Goal: Task Accomplishment & Management: Use online tool/utility

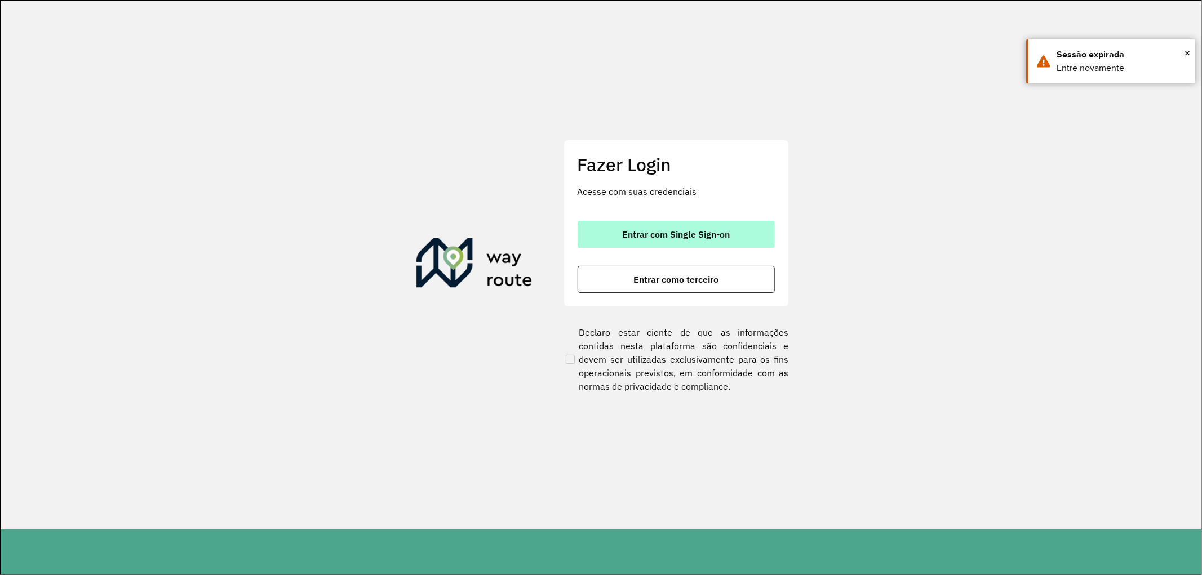
click at [661, 236] on span "Entrar com Single Sign-on" at bounding box center [676, 234] width 108 height 9
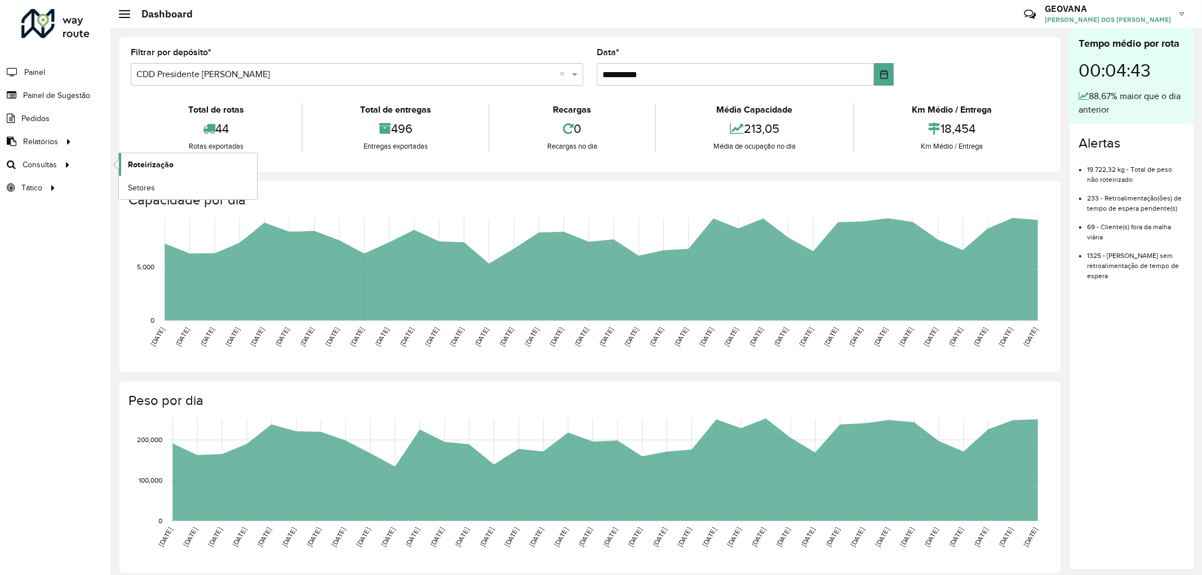
click at [161, 163] on span "Roteirização" at bounding box center [151, 165] width 46 height 12
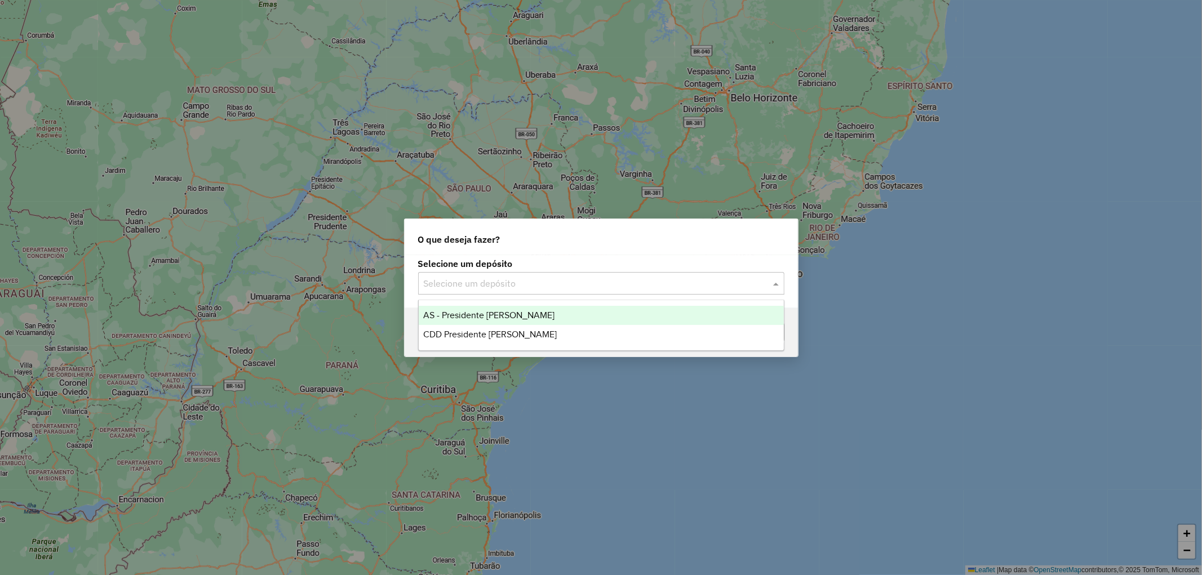
click at [495, 285] on input "text" at bounding box center [590, 284] width 332 height 14
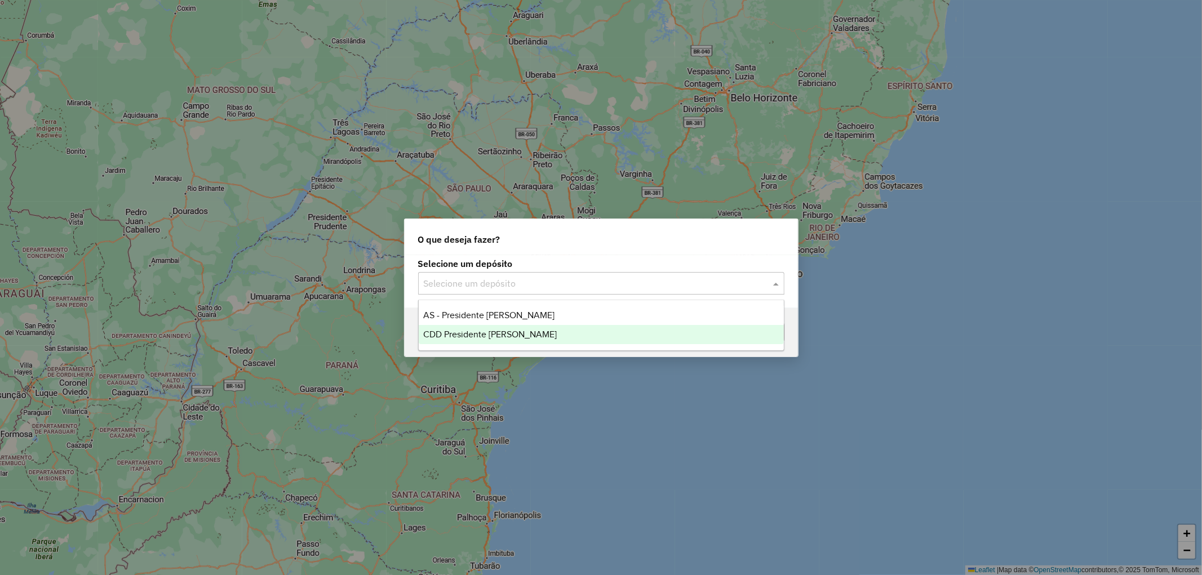
click at [482, 331] on span "CDD Presidente [PERSON_NAME]" at bounding box center [490, 335] width 134 height 10
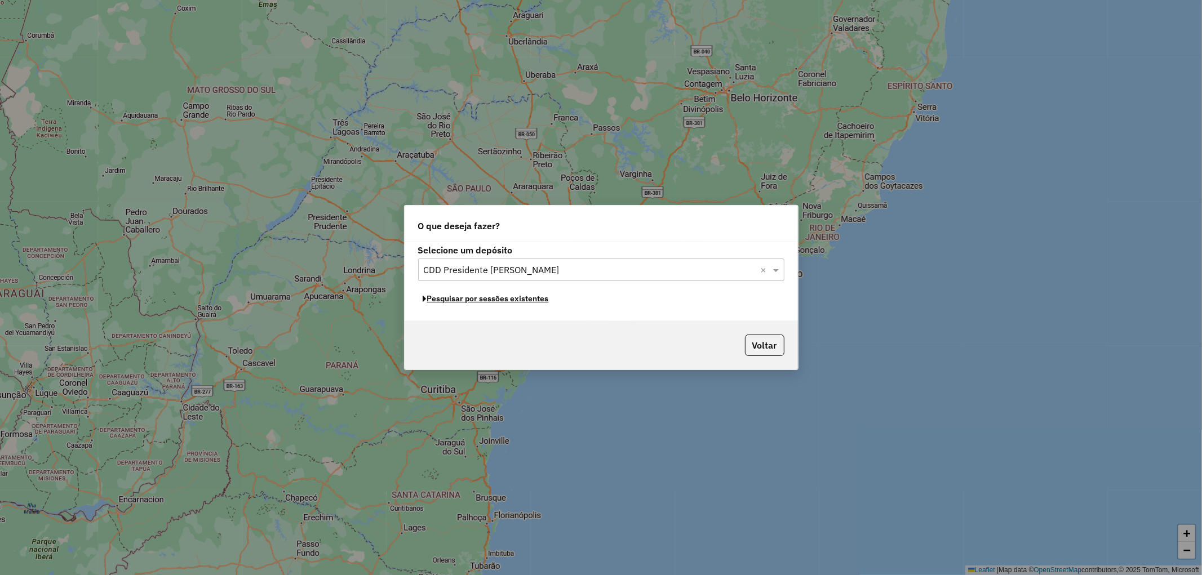
click at [483, 303] on button "Pesquisar por sessões existentes" at bounding box center [486, 298] width 136 height 17
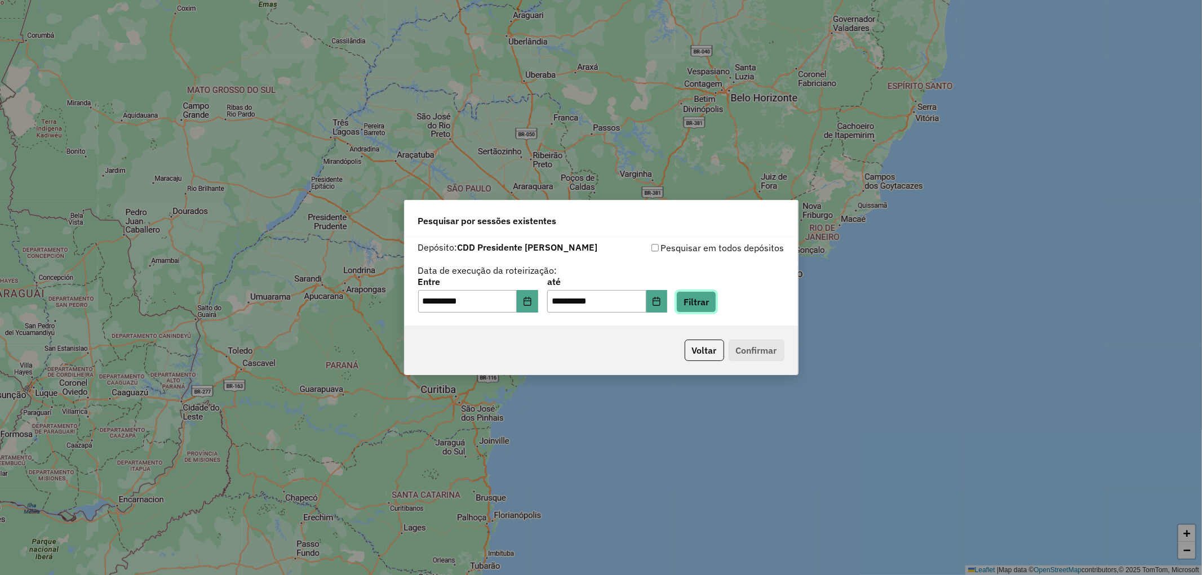
click at [716, 309] on button "Filtrar" at bounding box center [696, 301] width 40 height 21
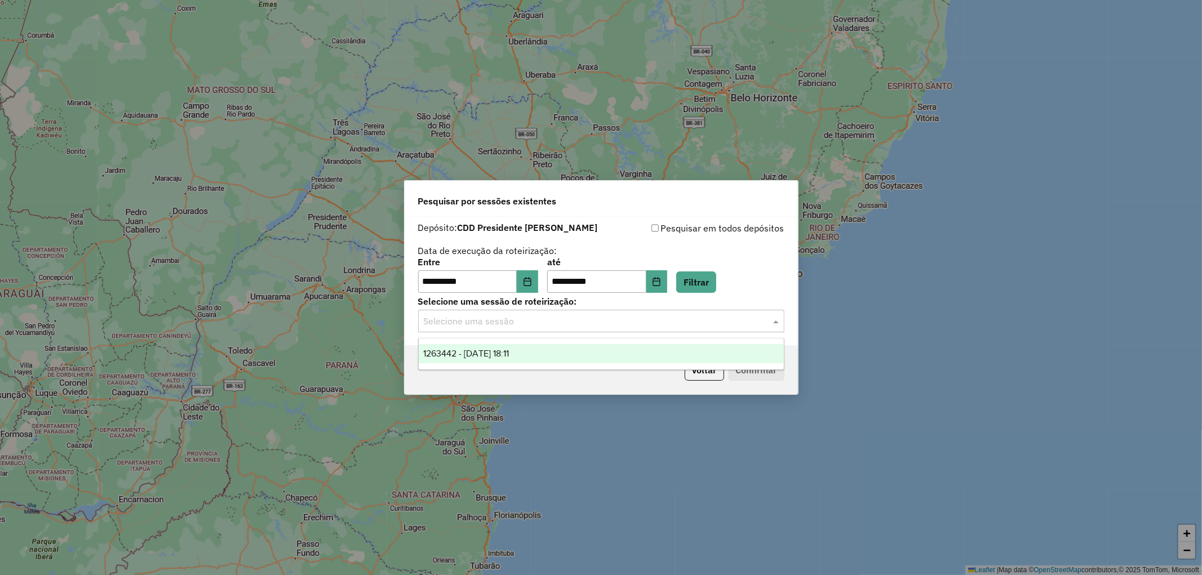
drag, startPoint x: 500, startPoint y: 318, endPoint x: 492, endPoint y: 325, distance: 11.2
click at [500, 318] on input "text" at bounding box center [590, 322] width 332 height 14
click at [474, 353] on span "1263442 - 11/09/2025 18:11" at bounding box center [466, 354] width 86 height 10
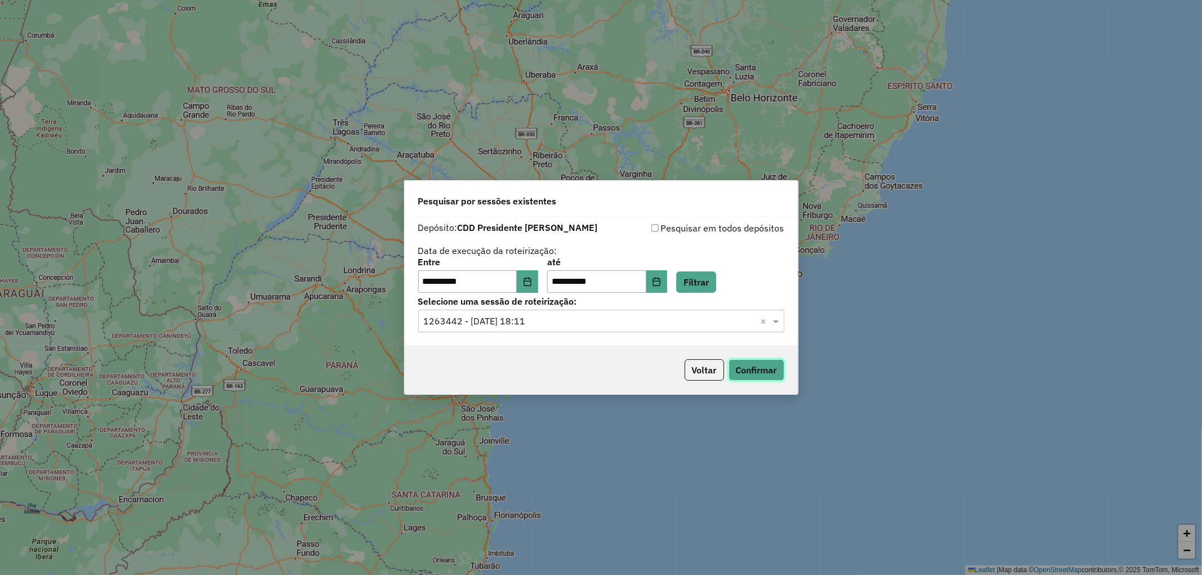
click at [769, 365] on button "Confirmar" at bounding box center [757, 370] width 56 height 21
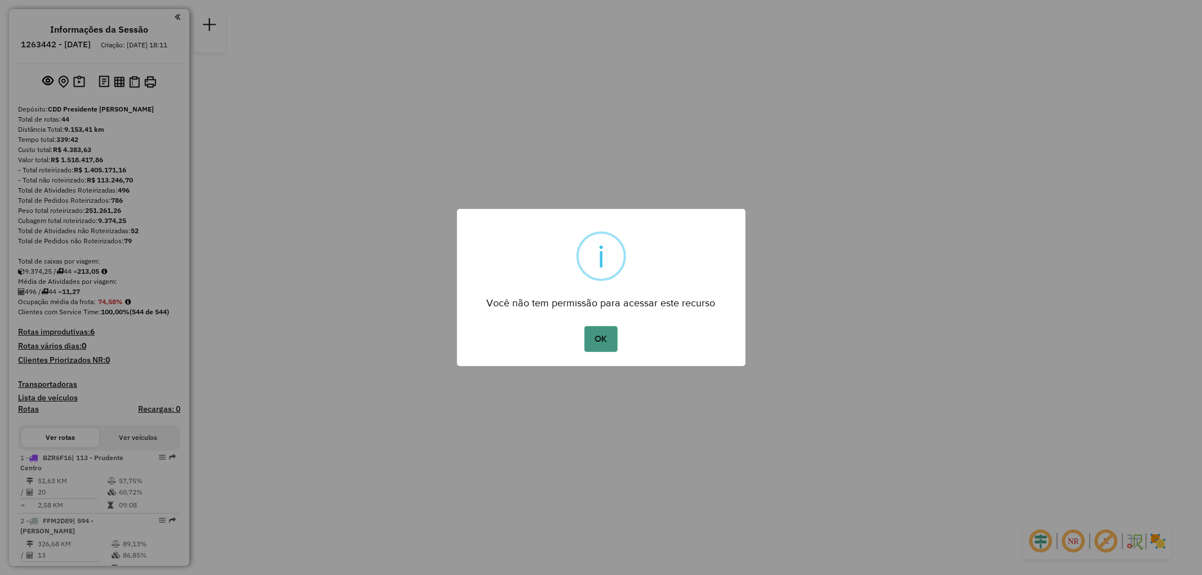
click at [603, 336] on button "OK" at bounding box center [600, 339] width 33 height 26
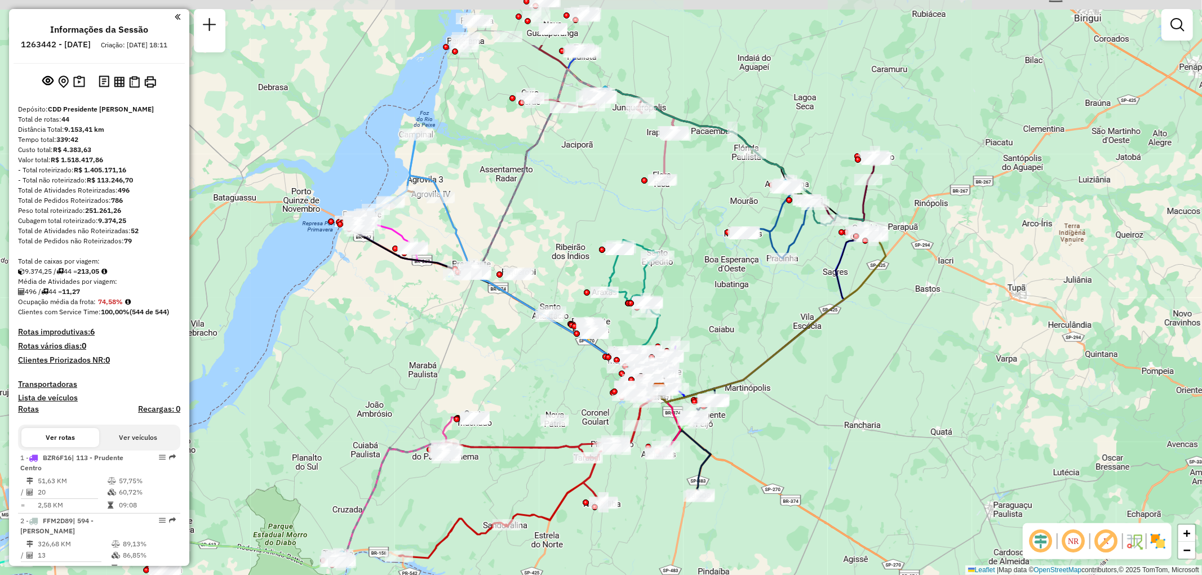
drag, startPoint x: 782, startPoint y: 339, endPoint x: 840, endPoint y: 441, distance: 118.1
click at [840, 441] on div "Janela de atendimento Grade de atendimento Capacidade Transportadoras Veículos …" at bounding box center [601, 287] width 1202 height 575
click at [1074, 540] on em at bounding box center [1073, 541] width 27 height 27
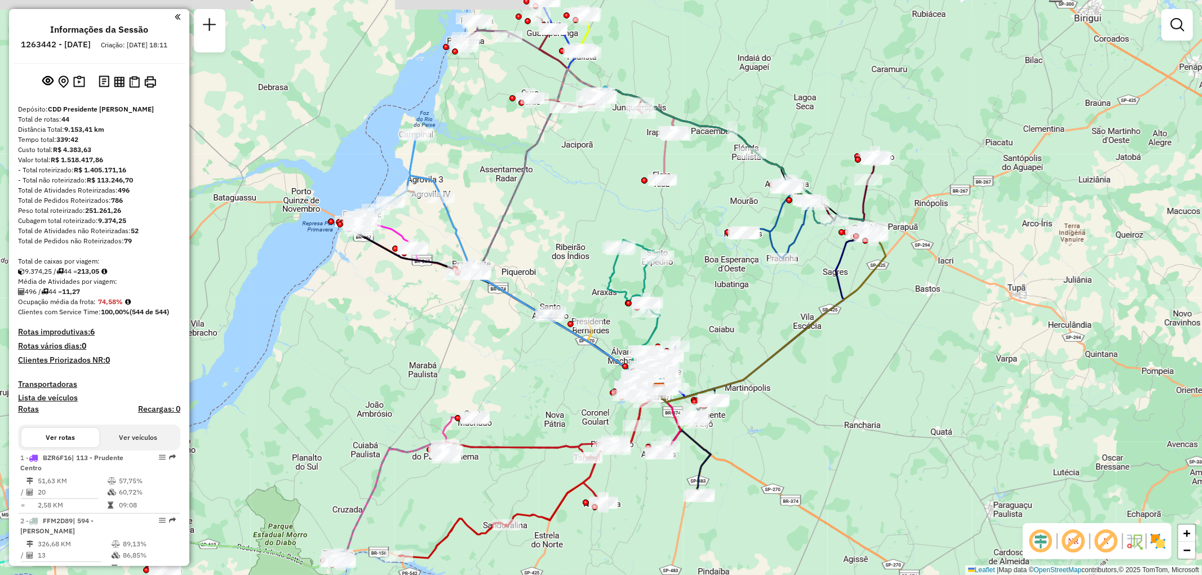
click at [1074, 540] on em at bounding box center [1073, 541] width 27 height 27
click at [1099, 537] on em at bounding box center [1106, 541] width 27 height 27
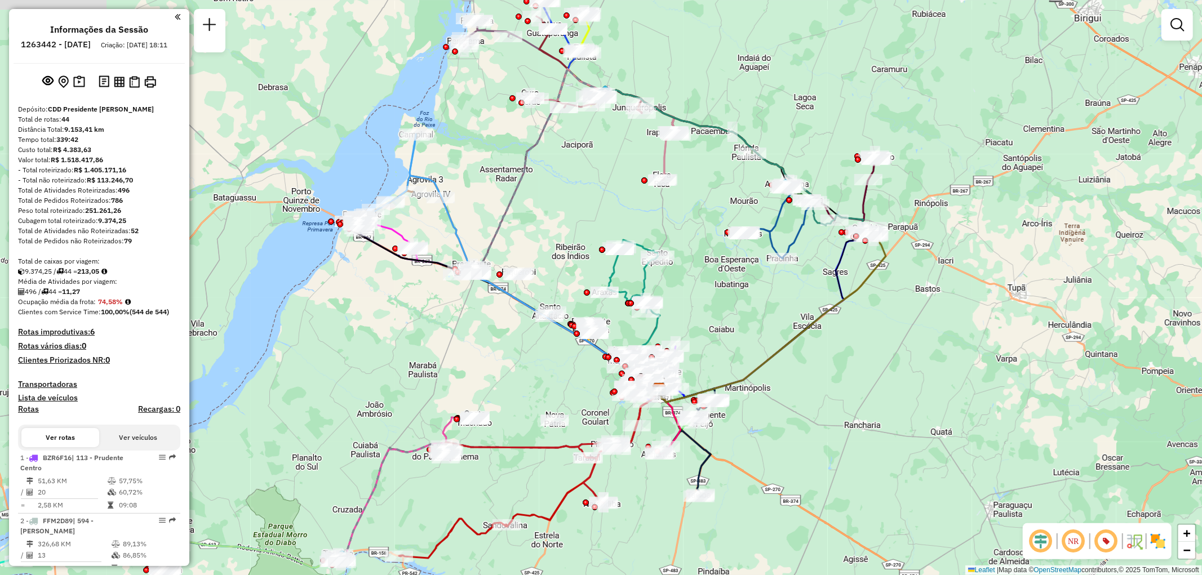
click at [1137, 545] on img at bounding box center [1134, 542] width 18 height 18
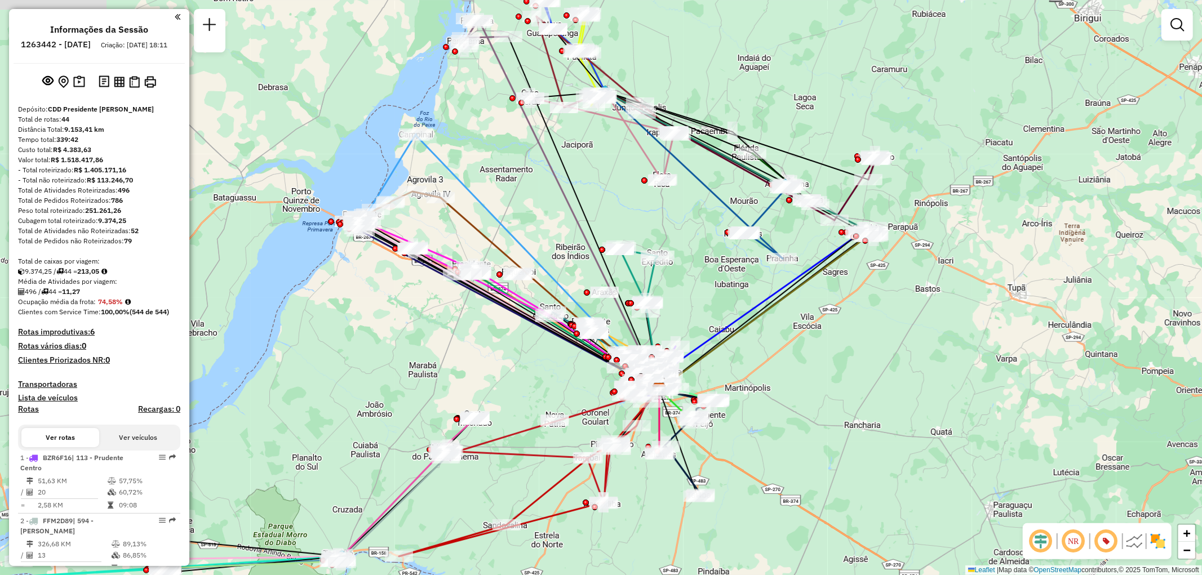
click at [1137, 545] on img at bounding box center [1134, 542] width 18 height 18
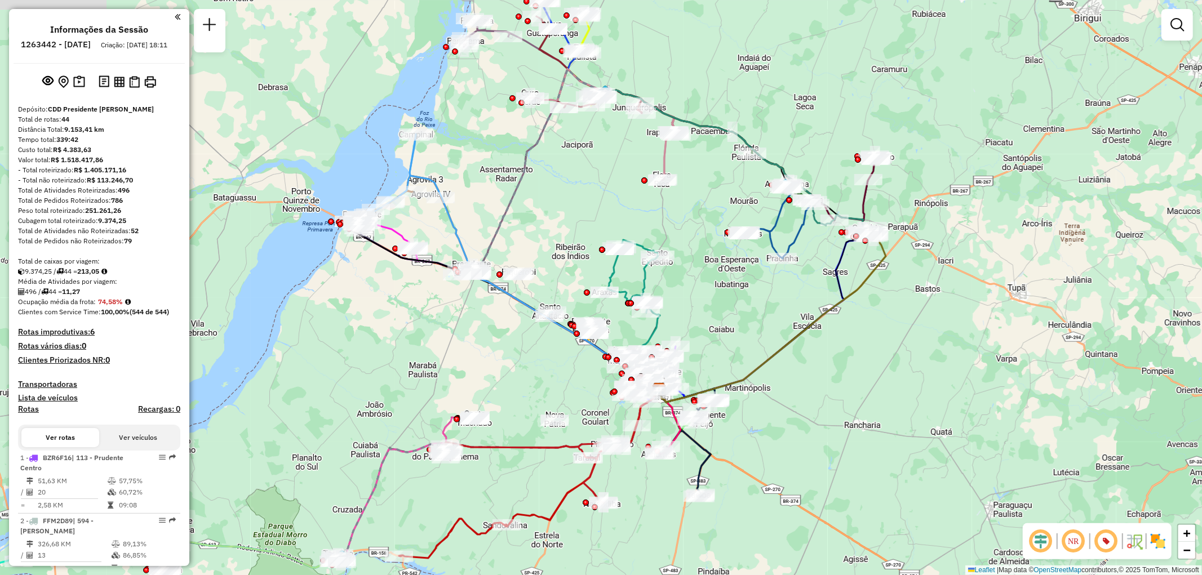
click at [1137, 545] on img at bounding box center [1134, 542] width 18 height 18
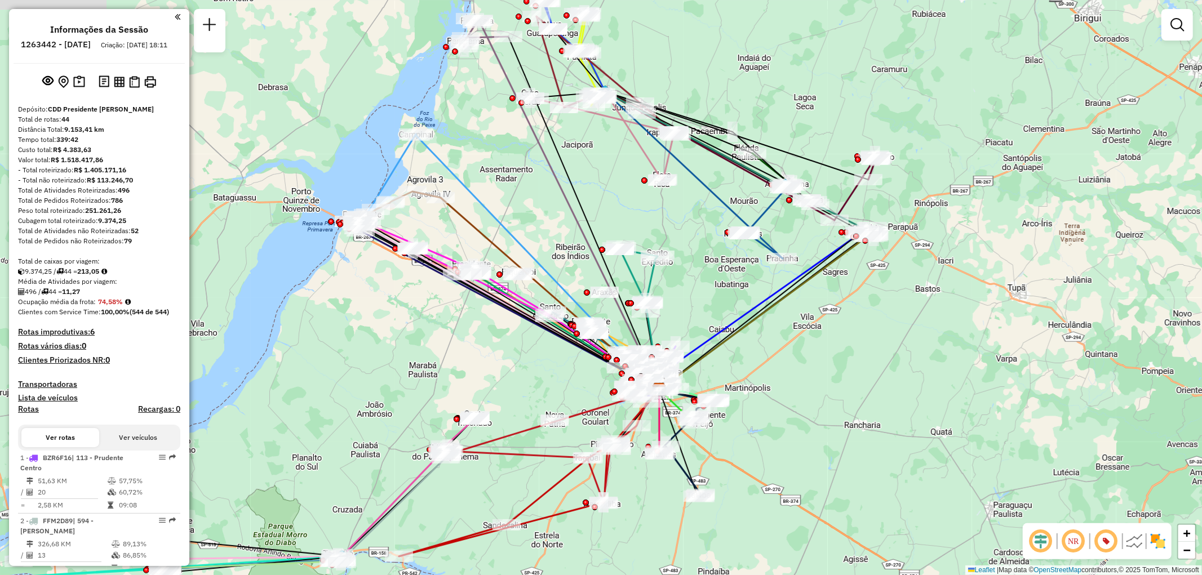
click at [1137, 545] on img at bounding box center [1134, 542] width 18 height 18
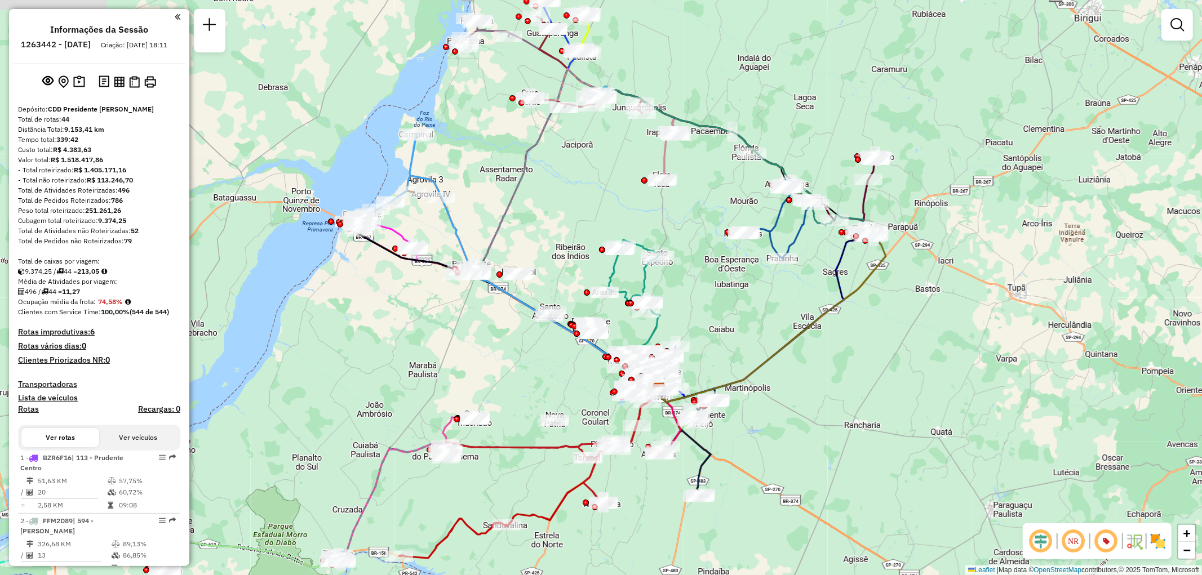
click at [1157, 544] on img at bounding box center [1158, 542] width 18 height 18
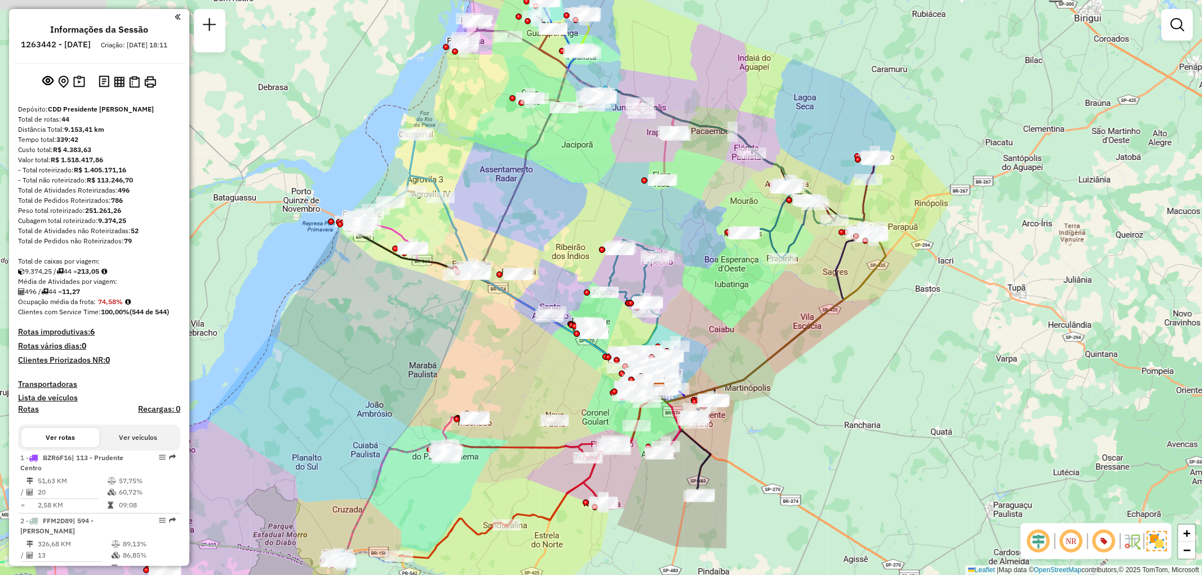
click at [1157, 544] on img at bounding box center [1157, 541] width 20 height 20
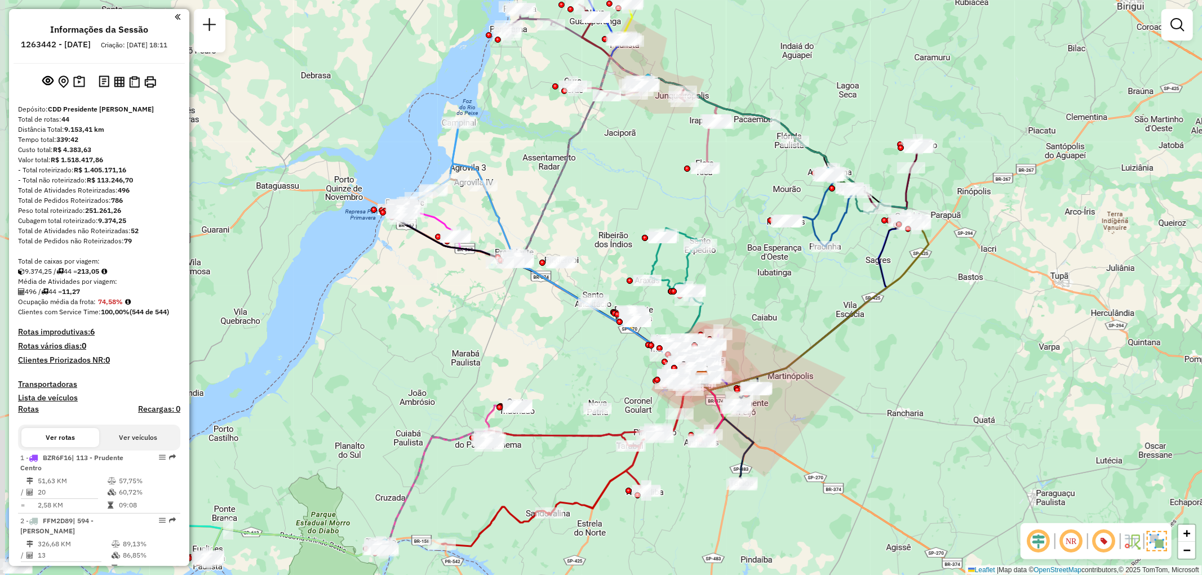
drag, startPoint x: 612, startPoint y: 234, endPoint x: 638, endPoint y: 187, distance: 54.2
click at [638, 187] on div "Janela de atendimento Grade de atendimento Capacidade Transportadoras Veículos …" at bounding box center [601, 287] width 1202 height 575
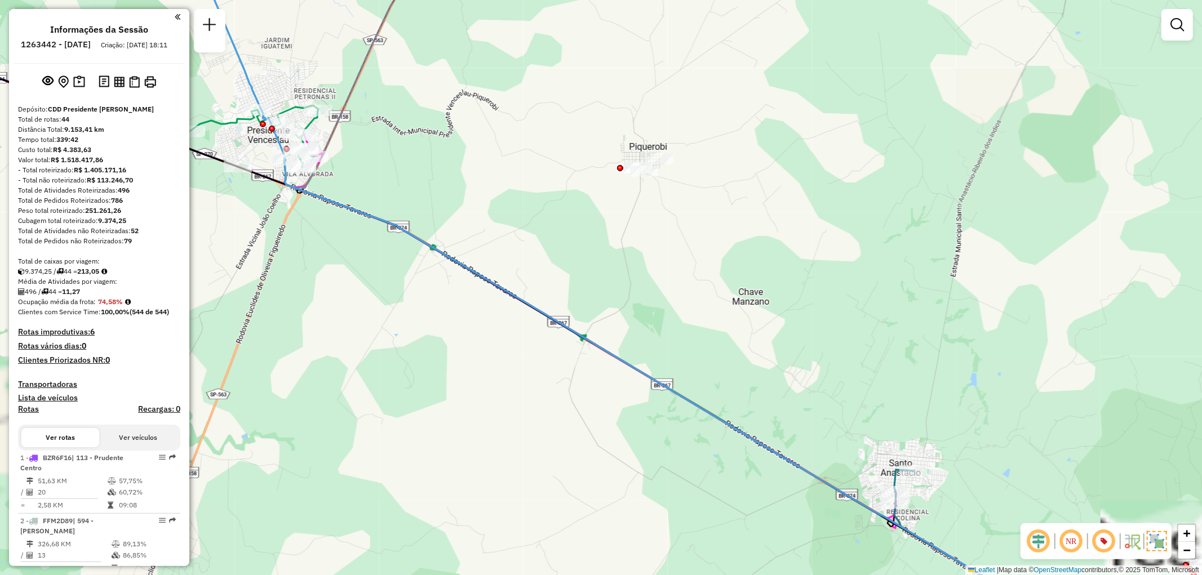
click at [654, 260] on div "Janela de atendimento Grade de atendimento Capacidade Transportadoras Veículos …" at bounding box center [601, 287] width 1202 height 575
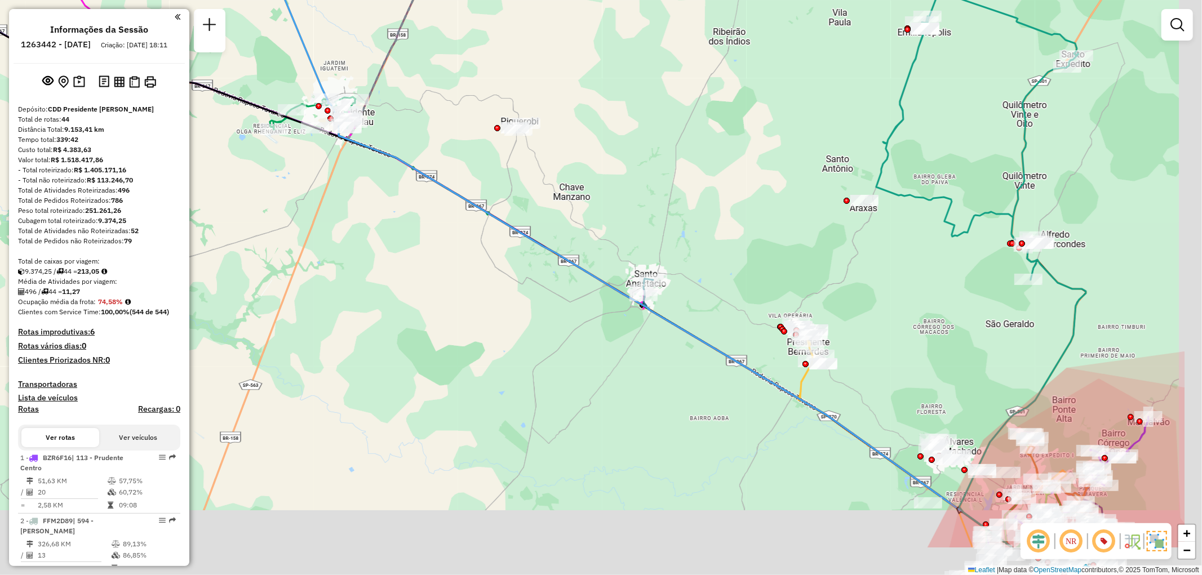
drag, startPoint x: 556, startPoint y: 339, endPoint x: 487, endPoint y: 276, distance: 92.9
click at [487, 276] on div "Janela de atendimento Grade de atendimento Capacidade Transportadoras Veículos …" at bounding box center [601, 287] width 1202 height 575
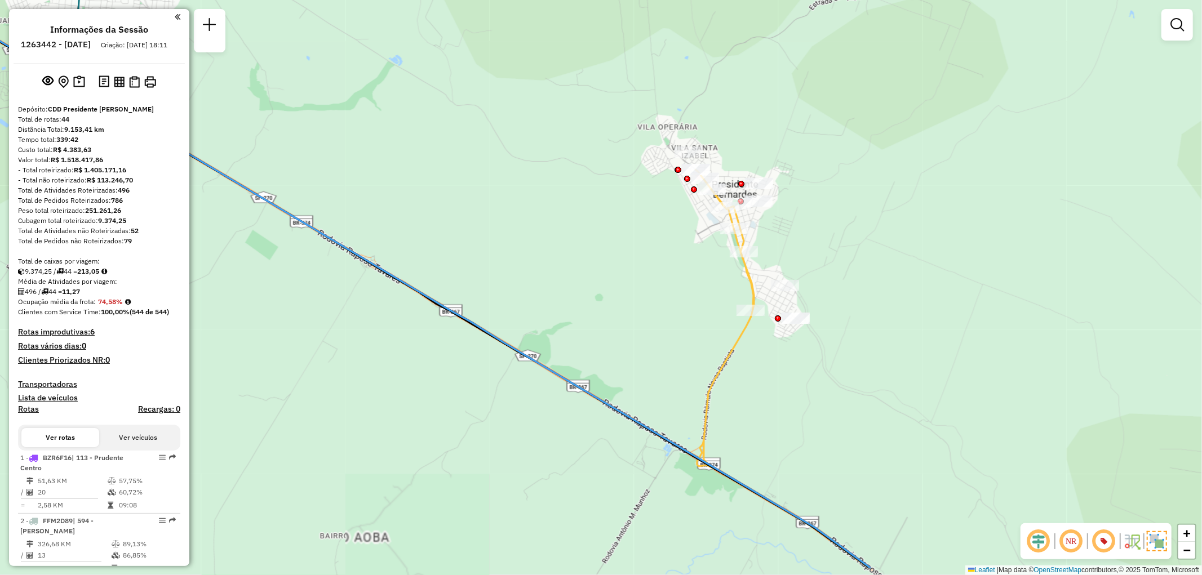
drag, startPoint x: 872, startPoint y: 313, endPoint x: 823, endPoint y: 249, distance: 80.9
click at [823, 249] on div "Janela de atendimento Grade de atendimento Capacidade Transportadoras Veículos …" at bounding box center [601, 287] width 1202 height 575
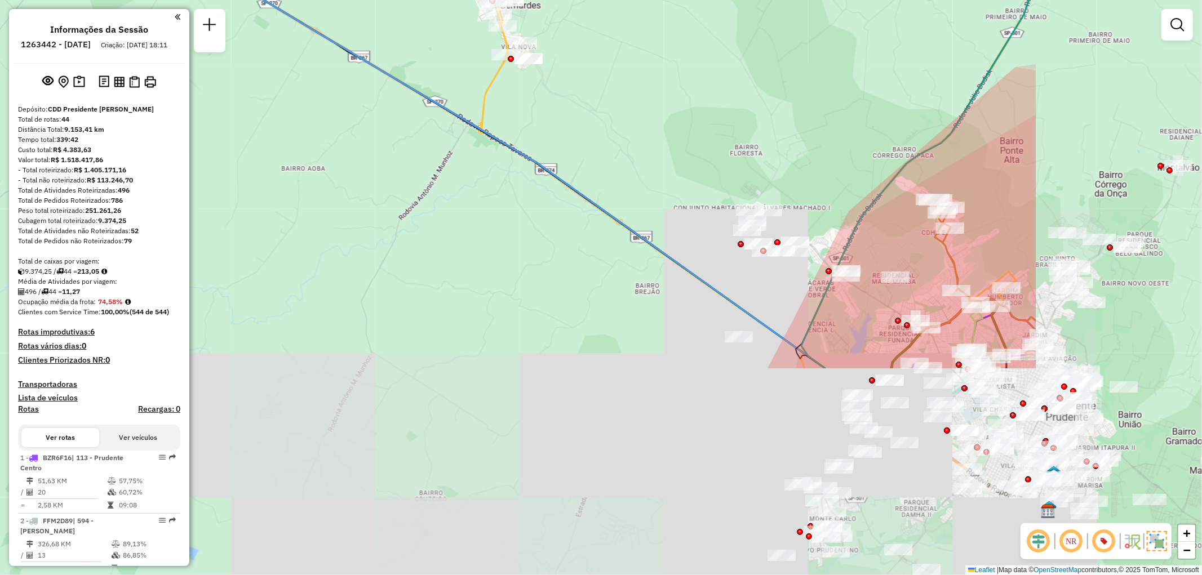
drag, startPoint x: 905, startPoint y: 407, endPoint x: 618, endPoint y: 143, distance: 390.0
click at [618, 143] on div "Janela de atendimento Grade de atendimento Capacidade Transportadoras Veículos …" at bounding box center [601, 287] width 1202 height 575
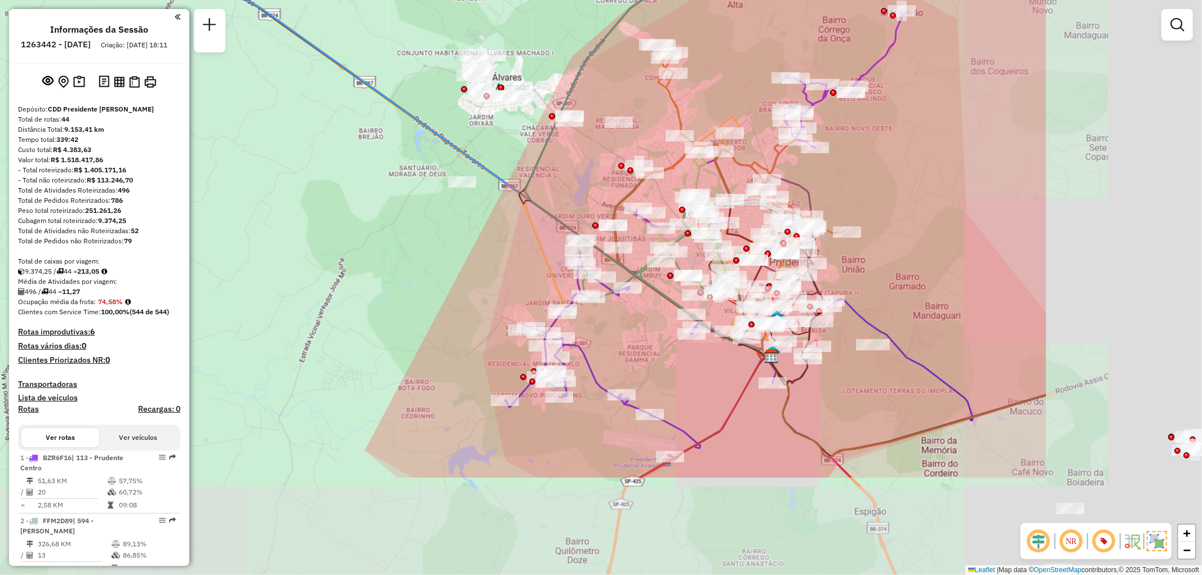
drag, startPoint x: 788, startPoint y: 311, endPoint x: 509, endPoint y: 155, distance: 319.7
click at [509, 155] on div "Janela de atendimento Grade de atendimento Capacidade Transportadoras Veículos …" at bounding box center [601, 287] width 1202 height 575
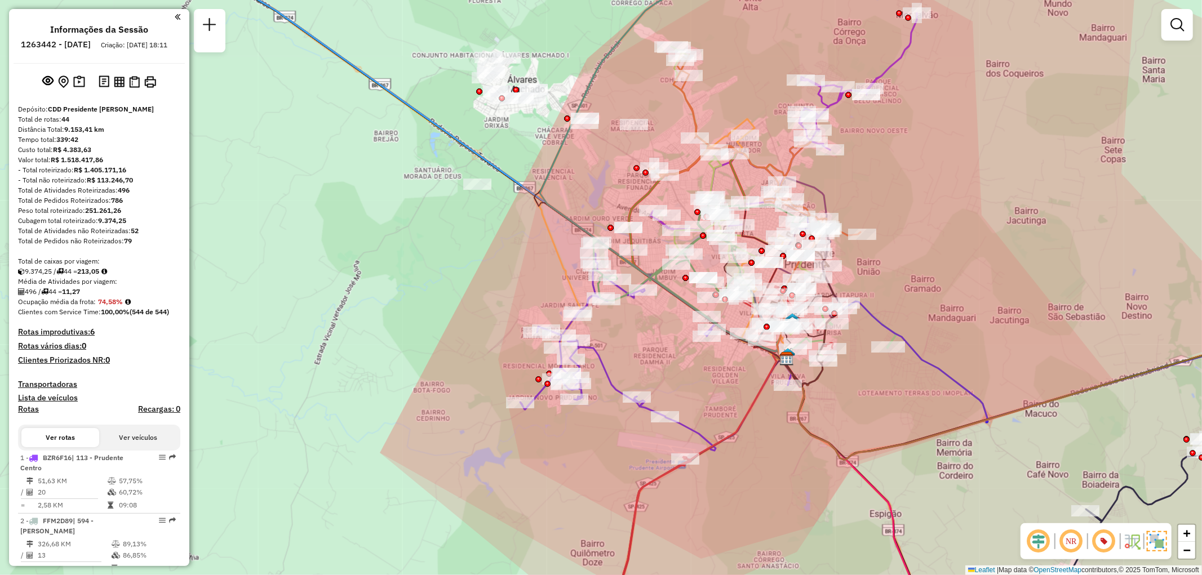
click at [1153, 544] on img at bounding box center [1157, 541] width 20 height 20
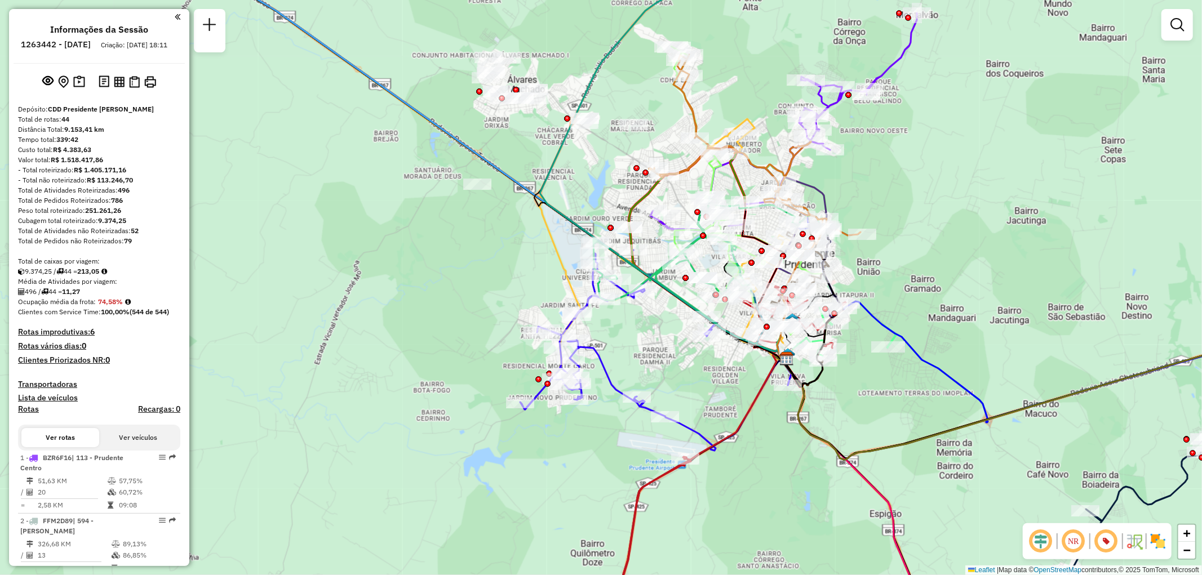
click at [1036, 538] on em at bounding box center [1040, 541] width 27 height 27
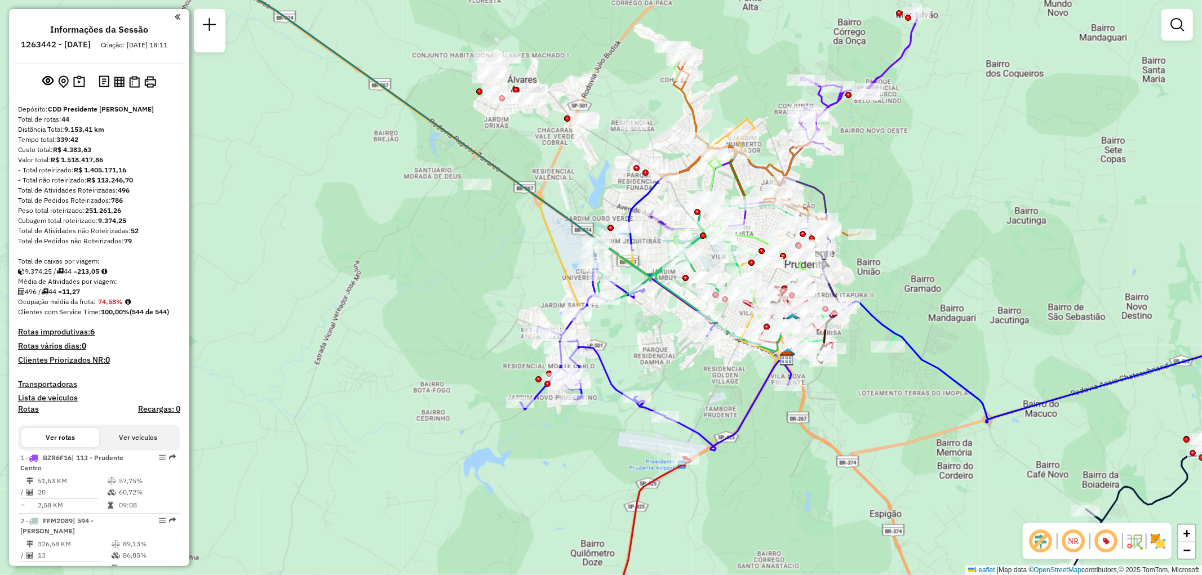
click at [1039, 539] on em at bounding box center [1040, 541] width 27 height 27
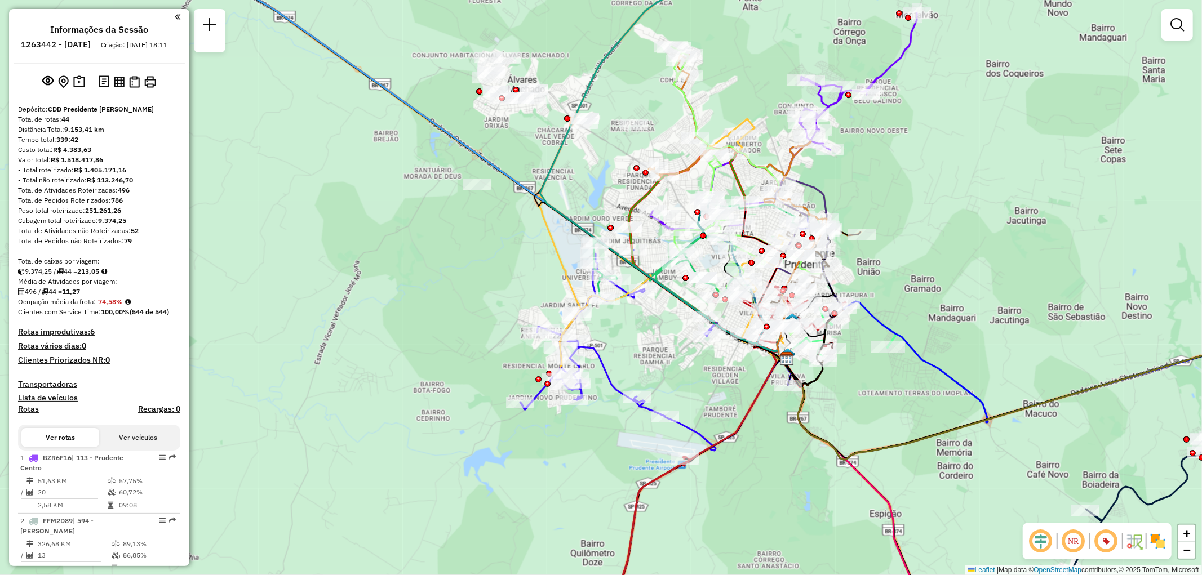
click at [1039, 539] on em at bounding box center [1040, 541] width 27 height 27
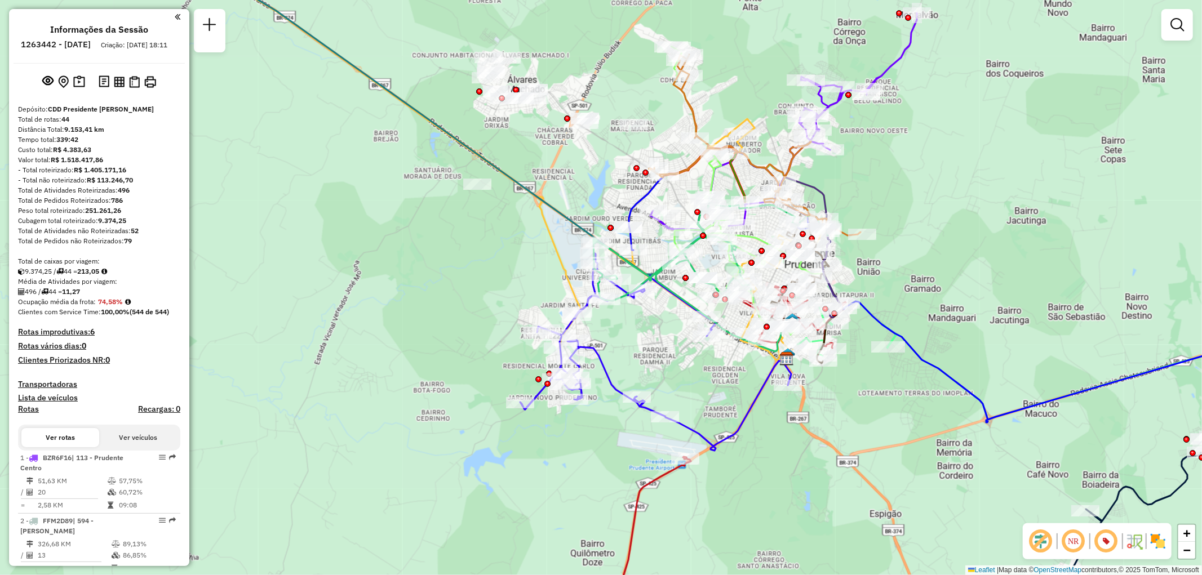
click at [1039, 539] on em at bounding box center [1040, 541] width 27 height 27
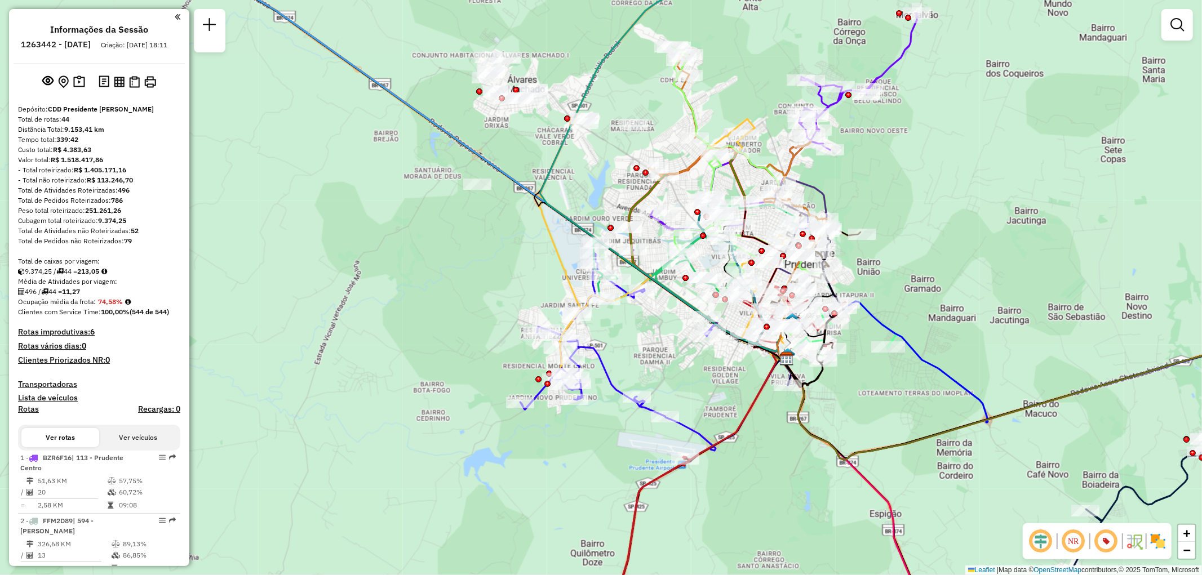
click at [1039, 539] on em at bounding box center [1040, 541] width 27 height 27
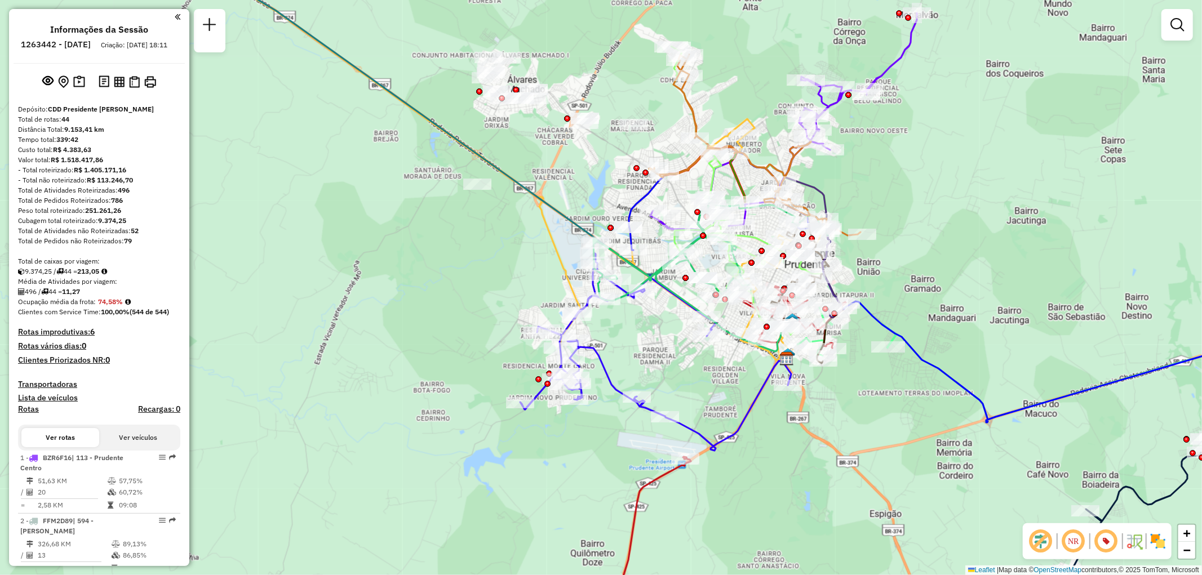
click at [1049, 545] on em at bounding box center [1040, 541] width 27 height 27
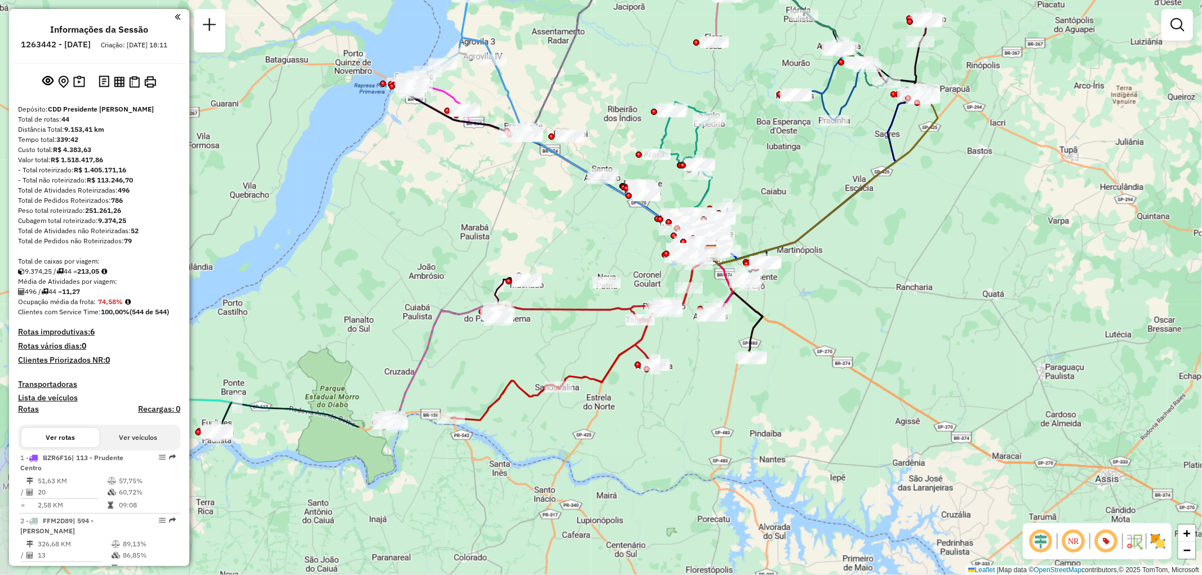
drag, startPoint x: 774, startPoint y: 505, endPoint x: 728, endPoint y: 300, distance: 209.7
click at [728, 300] on icon at bounding box center [720, 283] width 23 height 65
click at [88, 337] on h4 "Rotas improdutivas: 6" at bounding box center [99, 332] width 162 height 10
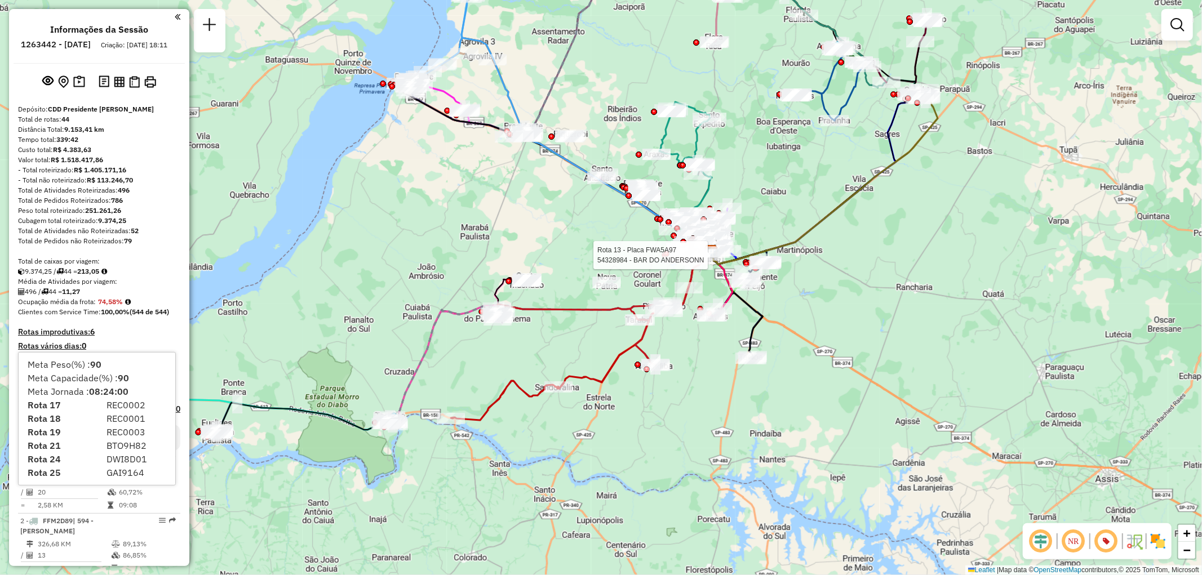
click at [258, 325] on div "Rota 13 - Placa FWA5A97 54328984 - BAR DO ANDERSONN Janela de atendimento Grade…" at bounding box center [601, 287] width 1202 height 575
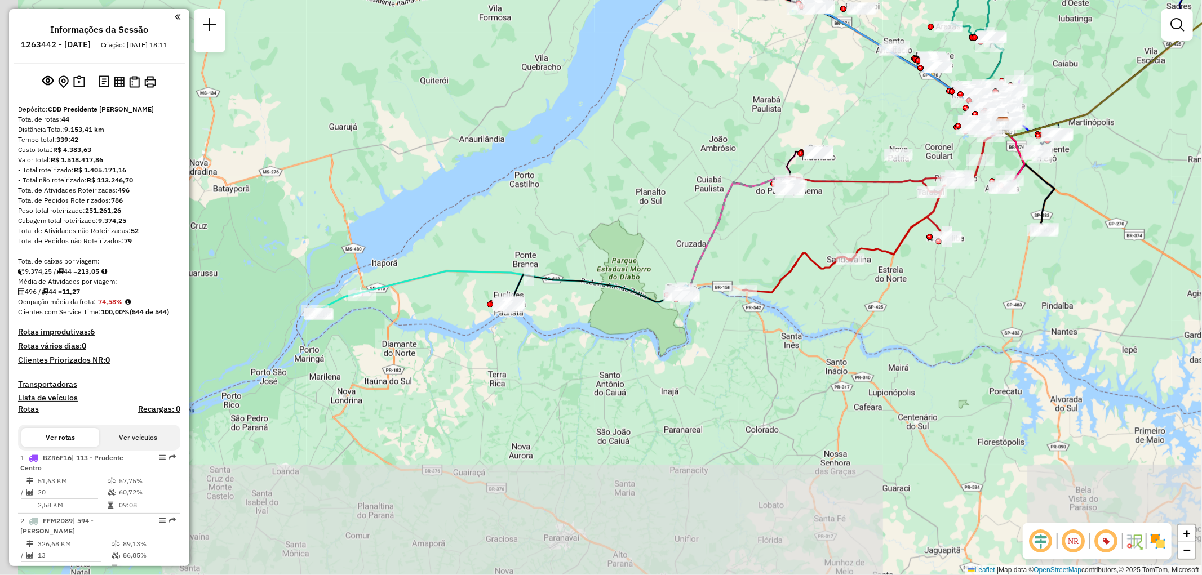
drag, startPoint x: 336, startPoint y: 352, endPoint x: 565, endPoint y: 239, distance: 255.0
click at [565, 239] on div "Janela de atendimento Grade de atendimento Capacidade Transportadoras Veículos …" at bounding box center [601, 287] width 1202 height 575
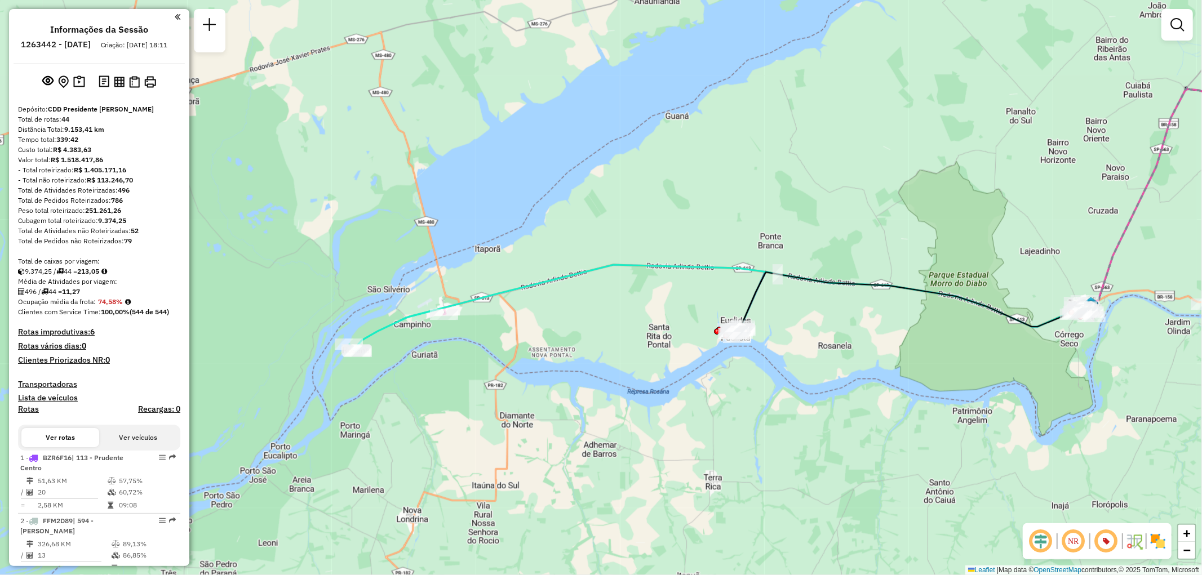
drag, startPoint x: 621, startPoint y: 413, endPoint x: 857, endPoint y: 363, distance: 240.6
click at [857, 363] on div "Janela de atendimento Grade de atendimento Capacidade Transportadoras Veículos …" at bounding box center [601, 287] width 1202 height 575
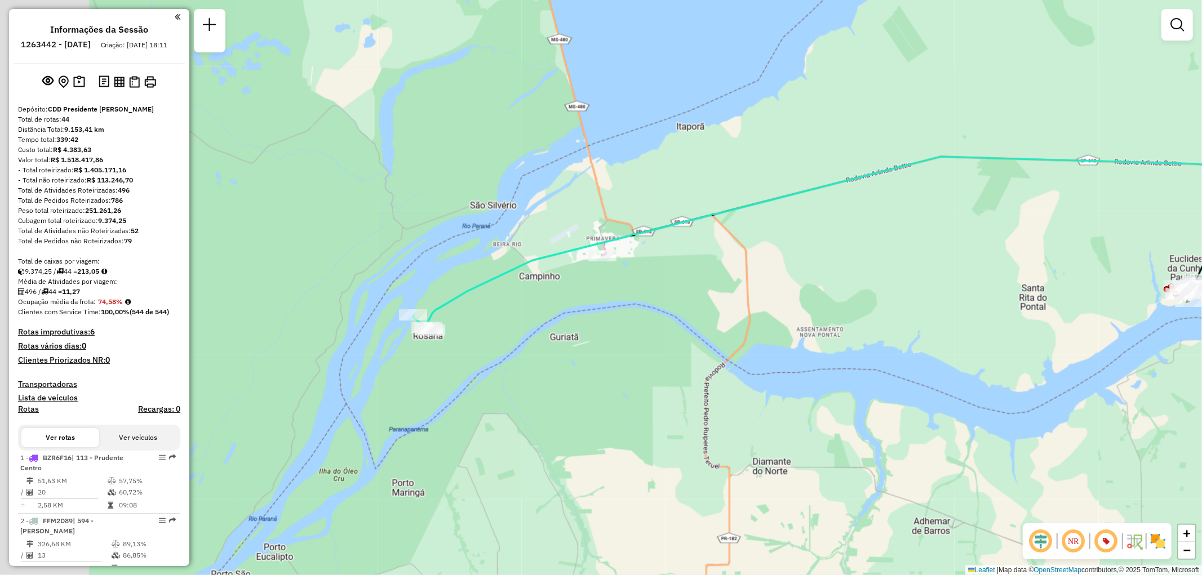
drag, startPoint x: 416, startPoint y: 348, endPoint x: 521, endPoint y: 336, distance: 105.4
click at [521, 336] on div "Janela de atendimento Grade de atendimento Capacidade Transportadoras Veículos …" at bounding box center [601, 287] width 1202 height 575
